Goal: Transaction & Acquisition: Purchase product/service

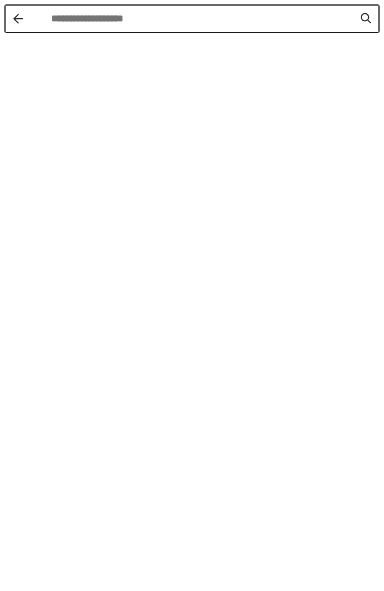
drag, startPoint x: 100, startPoint y: 97, endPoint x: 18, endPoint y: 19, distance: 113.5
click at [18, 19] on button "Back" at bounding box center [18, 19] width 10 height 10
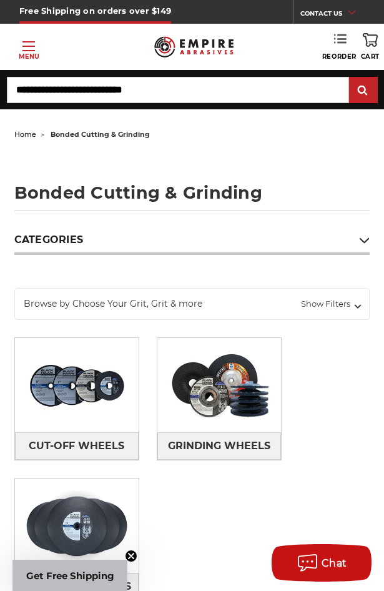
click at [340, 39] on use at bounding box center [340, 38] width 12 height 9
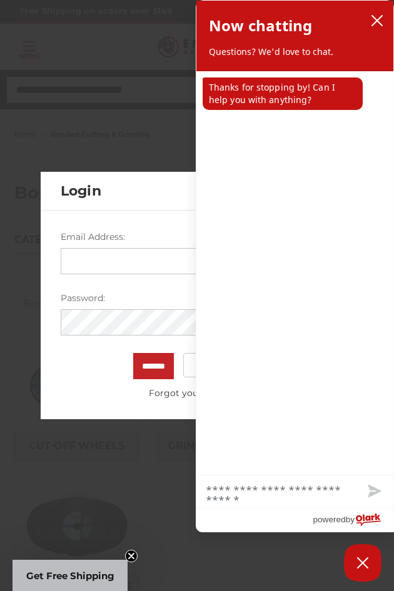
click at [123, 253] on input "Email Address:" at bounding box center [197, 261] width 273 height 26
type input "**********"
click at [133, 353] on input "*******" at bounding box center [153, 366] width 41 height 26
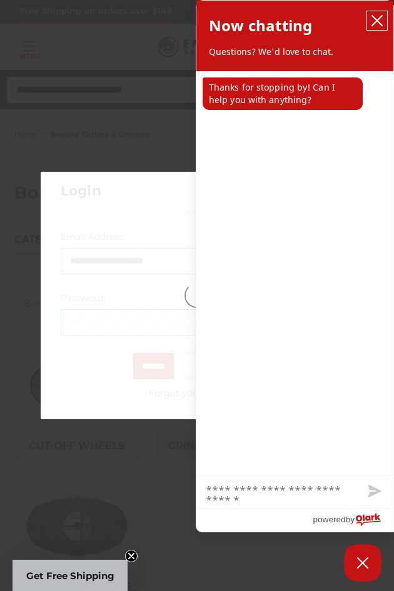
click at [372, 19] on icon "close chatbox" at bounding box center [376, 20] width 12 height 12
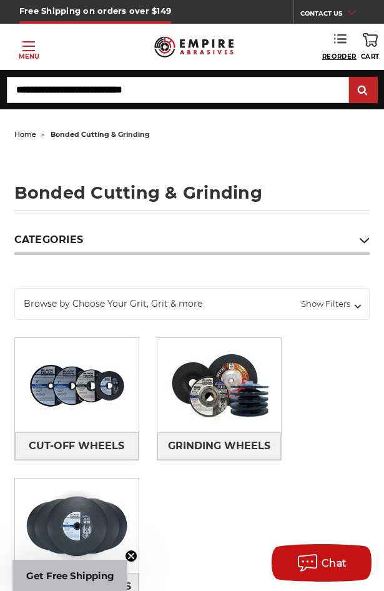
click at [337, 56] on span "Reorder" at bounding box center [339, 56] width 34 height 8
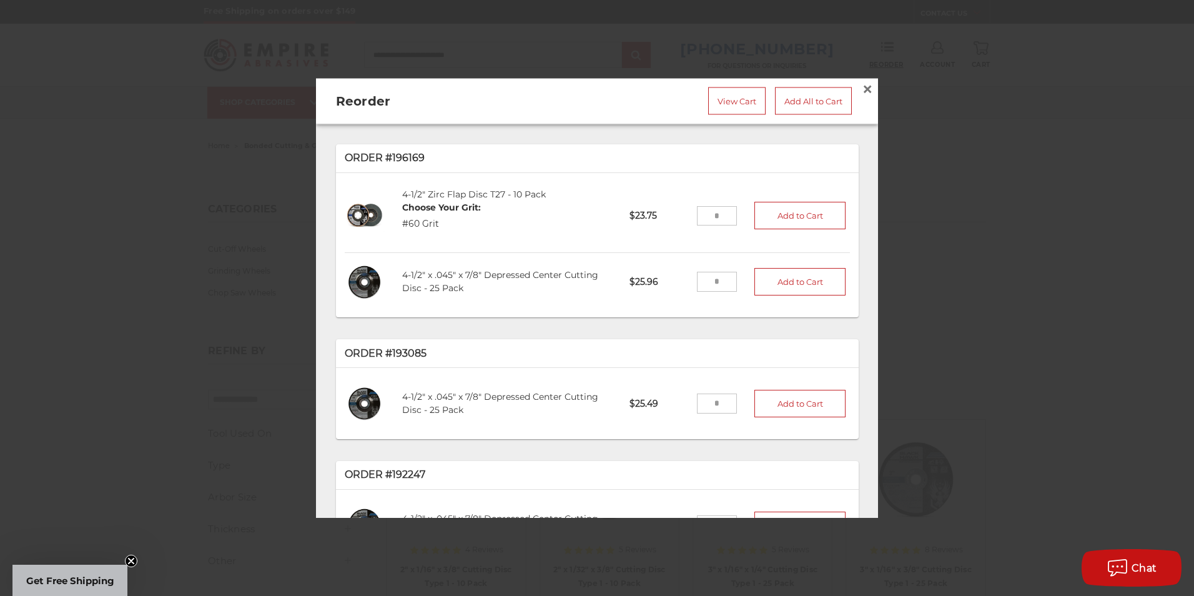
scroll to position [62, 0]
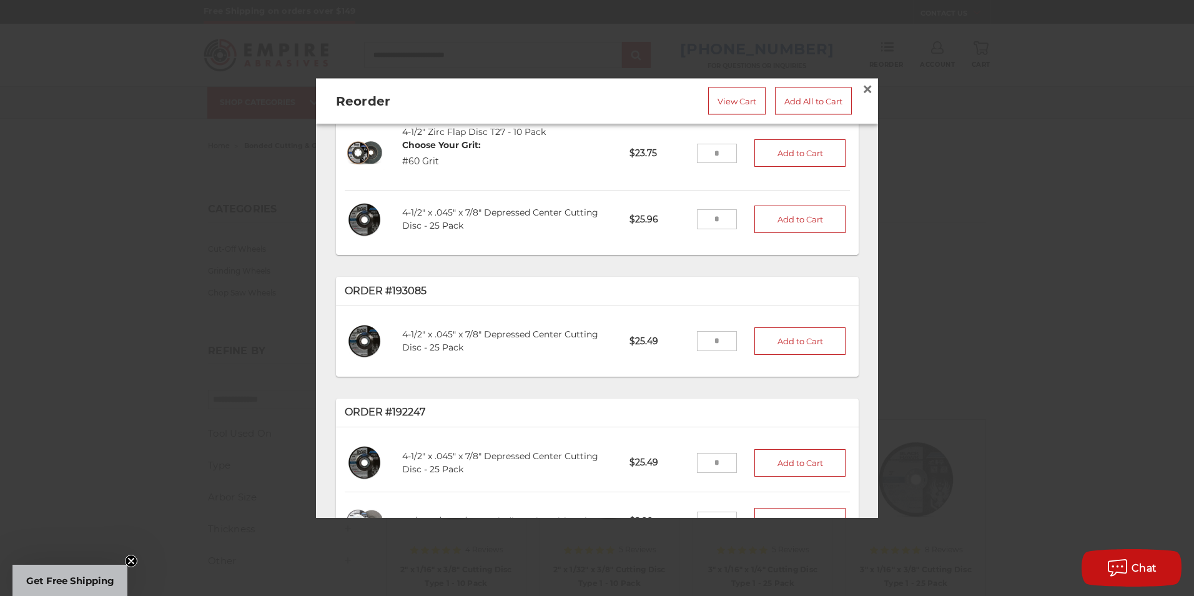
drag, startPoint x: 710, startPoint y: 334, endPoint x: 698, endPoint y: 334, distance: 11.9
click at [384, 334] on input "tel" at bounding box center [717, 341] width 41 height 20
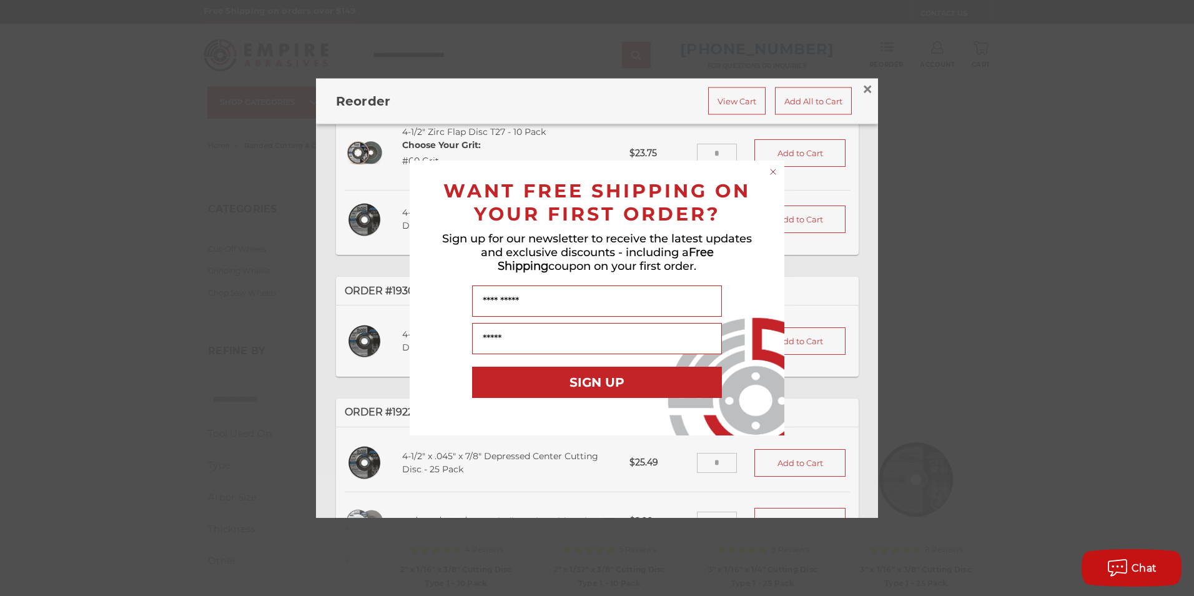
click at [384, 172] on circle "Close dialog" at bounding box center [774, 172] width 12 height 12
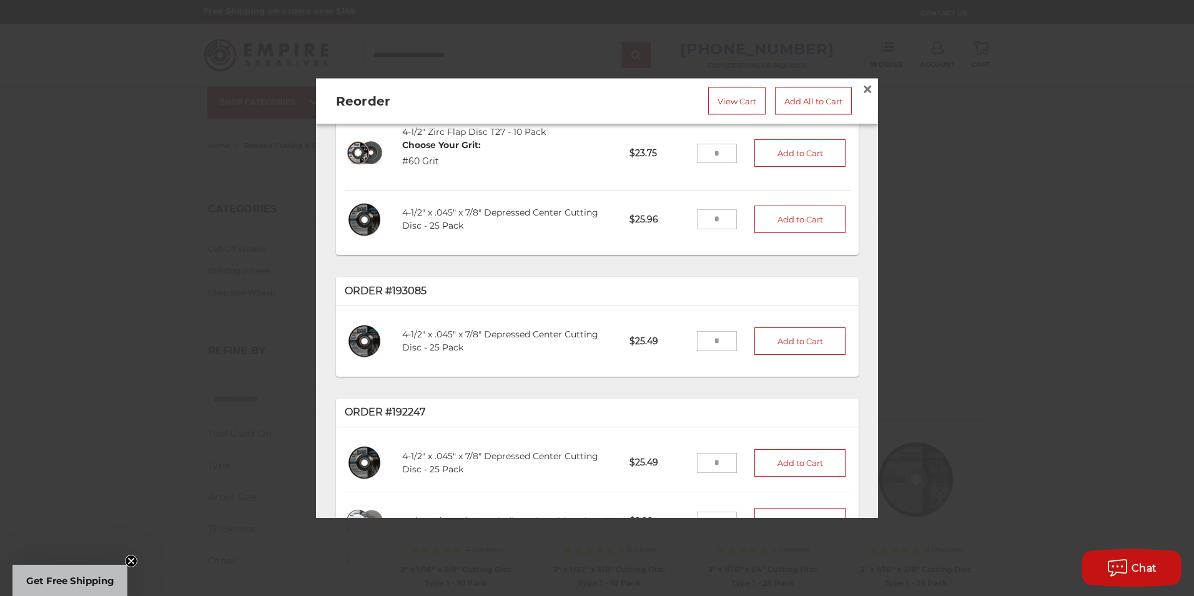
drag, startPoint x: 708, startPoint y: 333, endPoint x: 689, endPoint y: 330, distance: 19.5
click at [384, 331] on input "tel" at bounding box center [717, 341] width 41 height 20
type input "*"
click at [384, 330] on button "Add to Cart" at bounding box center [800, 340] width 91 height 27
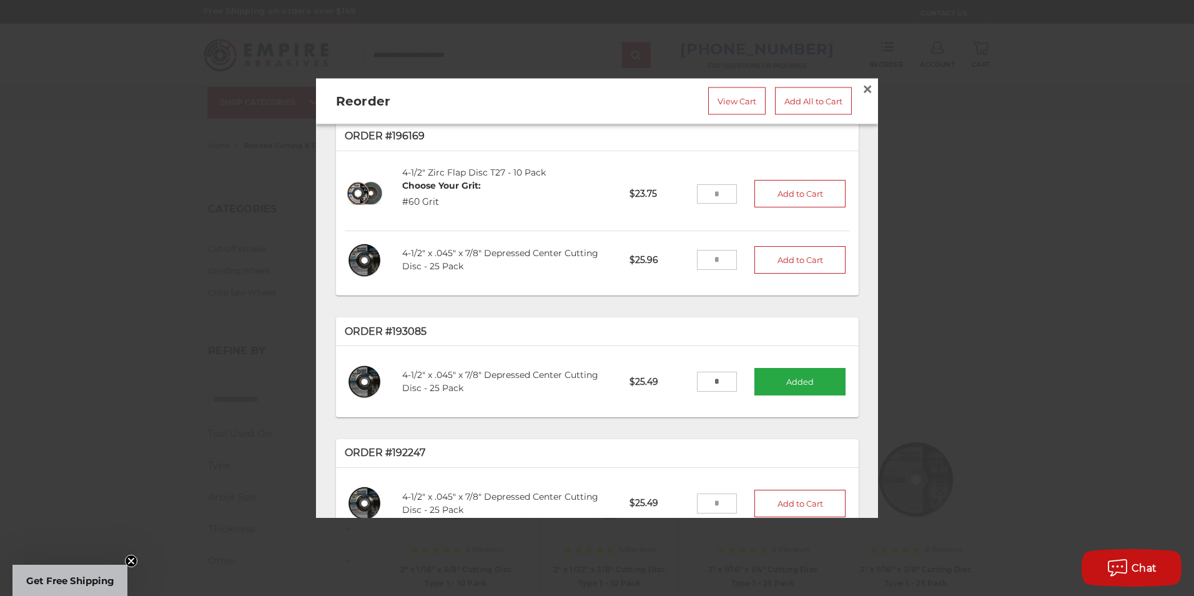
scroll to position [0, 0]
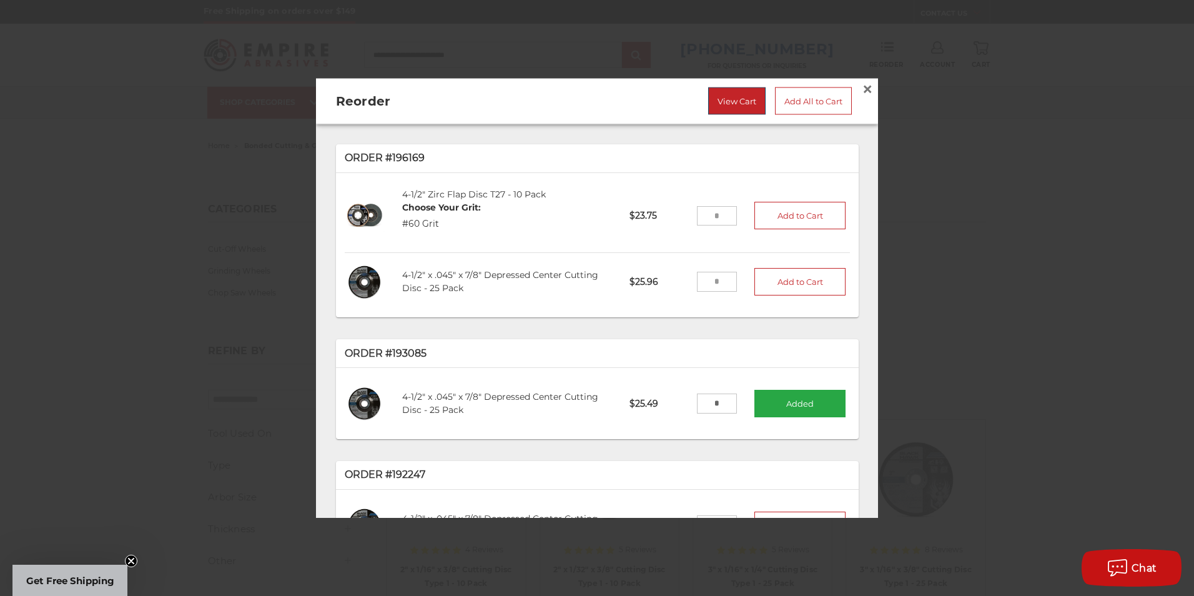
click at [384, 93] on link "View Cart" at bounding box center [736, 100] width 57 height 27
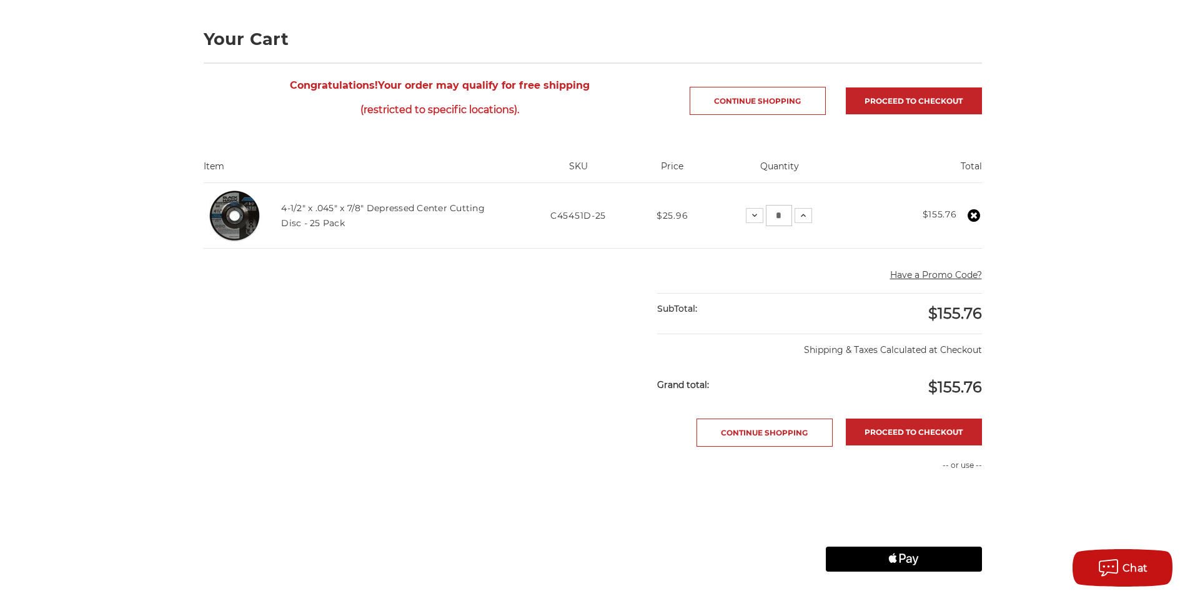
scroll to position [187, 0]
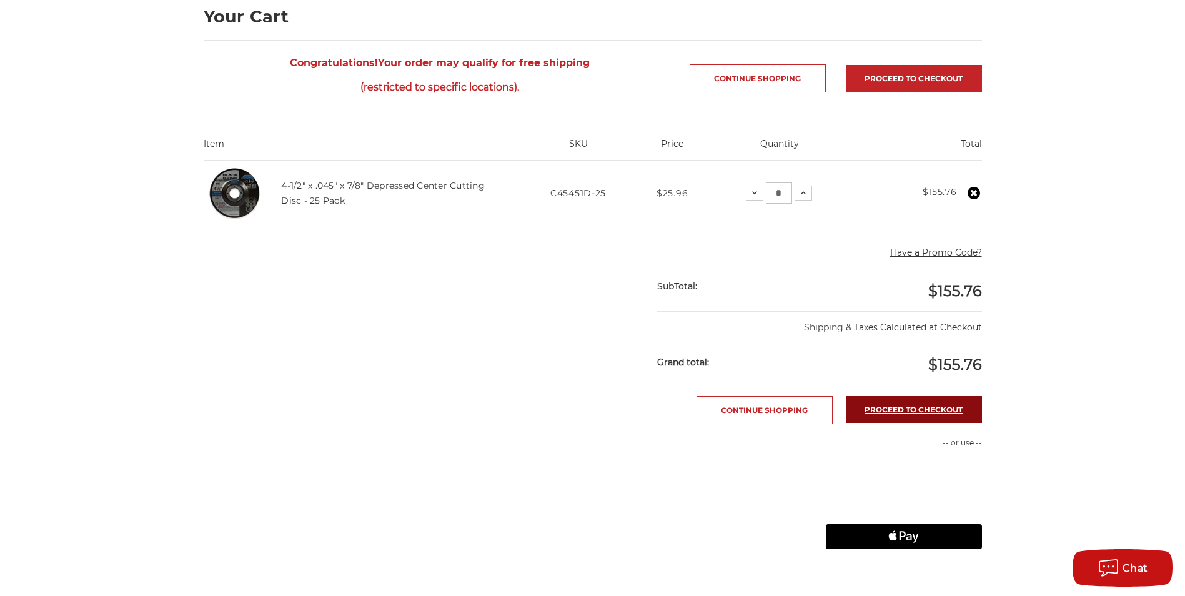
click at [885, 409] on link "Proceed to checkout" at bounding box center [914, 409] width 136 height 27
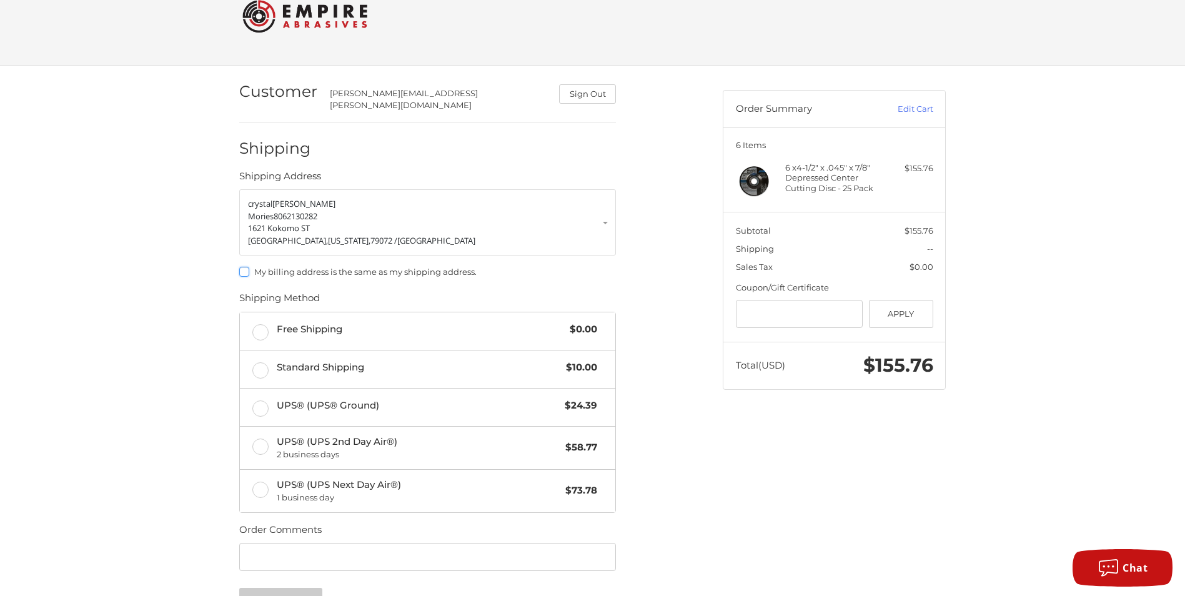
scroll to position [62, 0]
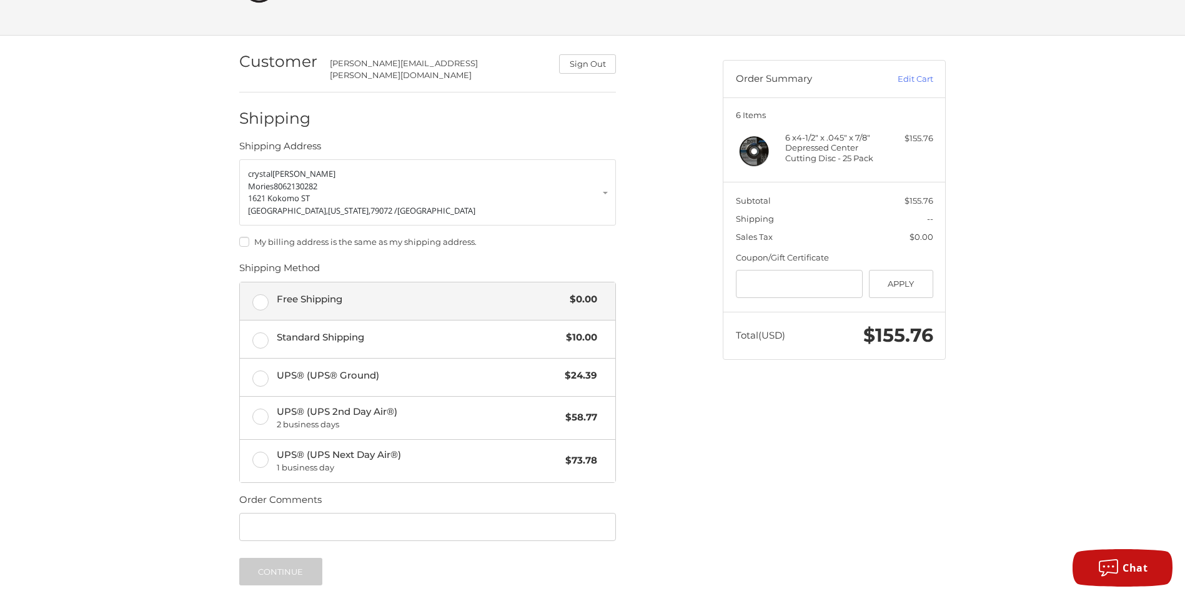
click at [259, 292] on label "Free Shipping $0.00" at bounding box center [427, 300] width 375 height 37
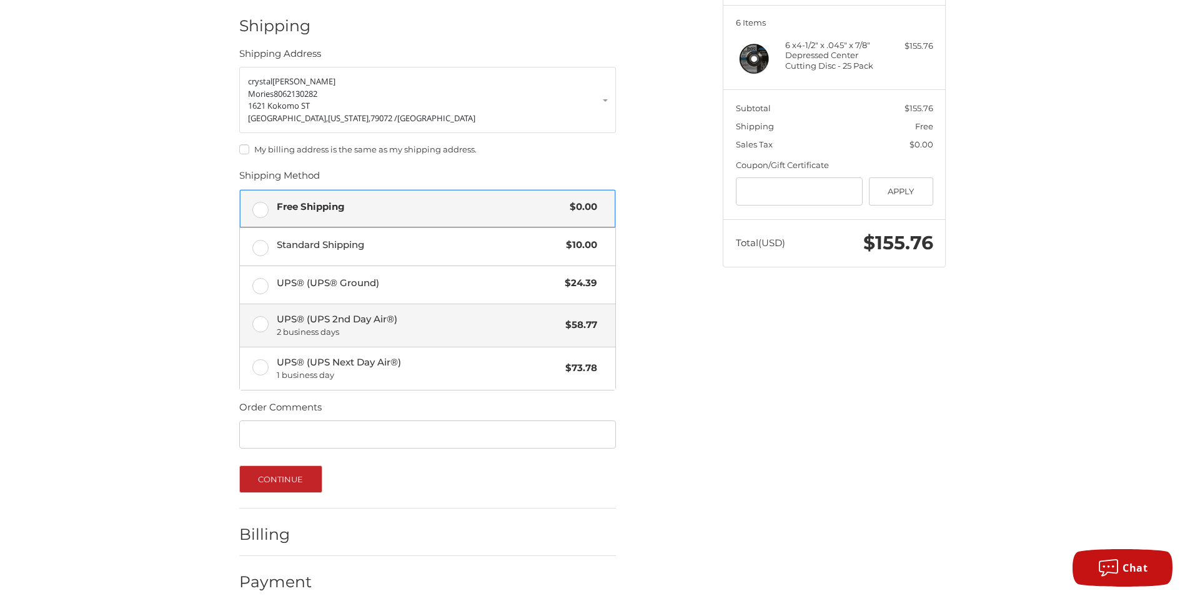
scroll to position [166, 0]
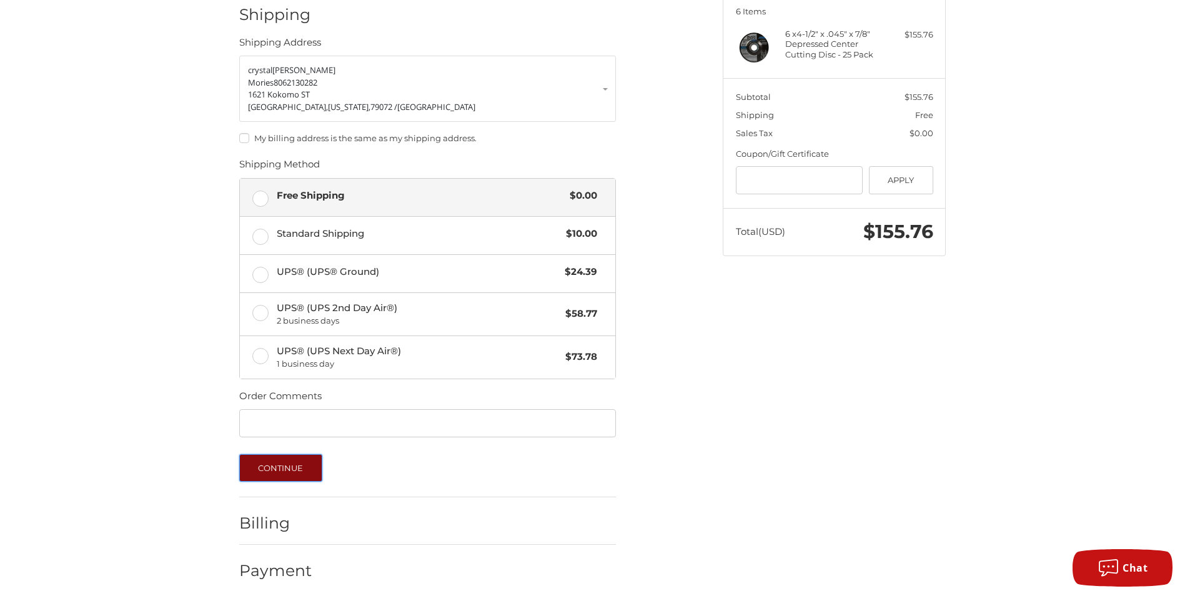
click at [280, 459] on button "Continue" at bounding box center [280, 467] width 83 height 27
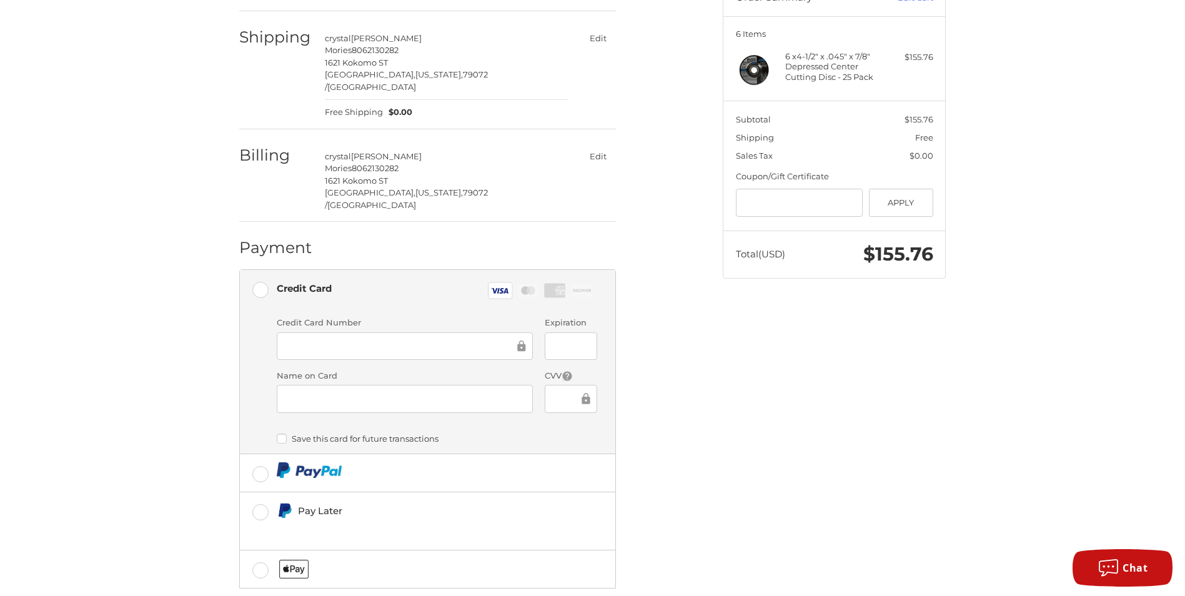
scroll to position [181, 0]
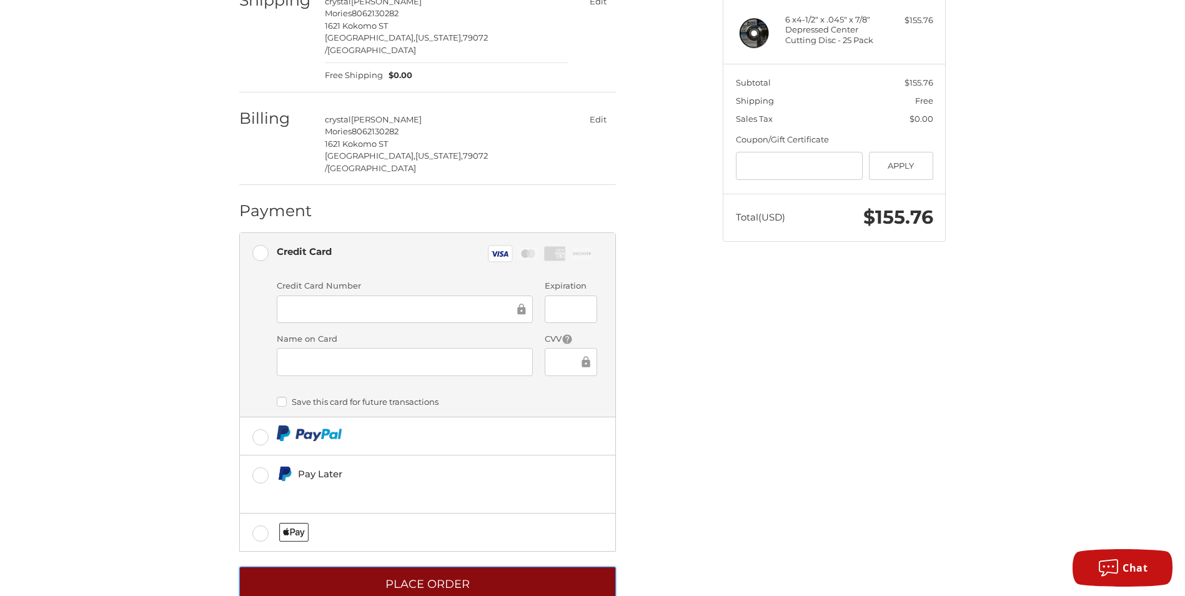
click at [434, 567] on button "Place Order" at bounding box center [427, 584] width 377 height 34
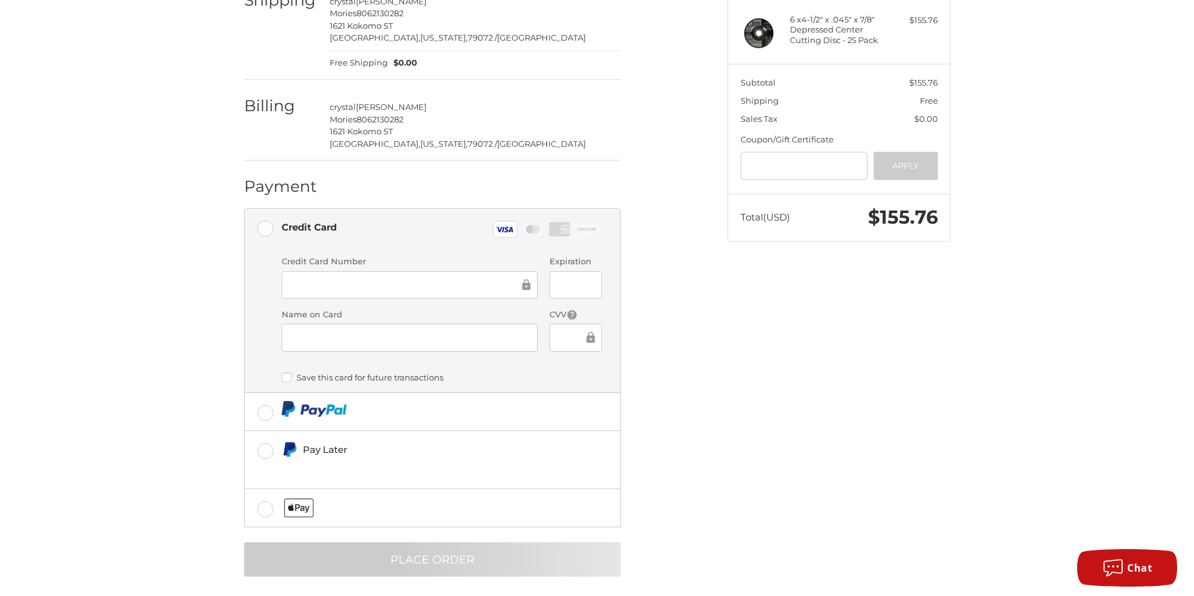
scroll to position [0, 0]
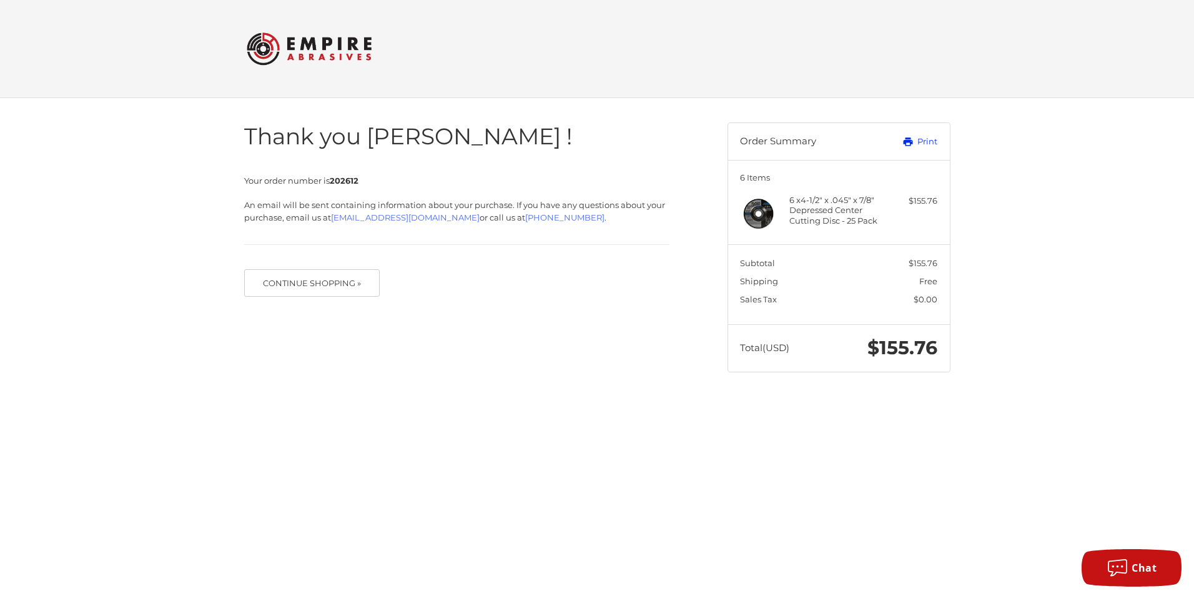
click at [926, 144] on link "Print" at bounding box center [907, 142] width 62 height 12
drag, startPoint x: 881, startPoint y: 222, endPoint x: 787, endPoint y: 203, distance: 95.6
click at [787, 203] on div "6 x 4-1/2" x .045" x 7/8" Depressed Center Cutting Disc - 25 Pack $155.76" at bounding box center [838, 213] width 197 height 37
copy div "6 x 4-1/2" x .045" x 7/8" Depressed Center Cutting Disc - 25 Pack"
